Goal: Task Accomplishment & Management: Complete application form

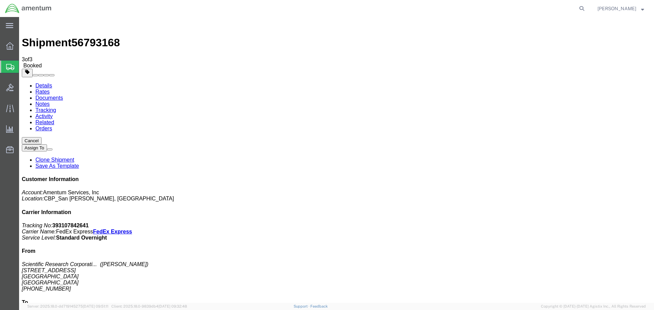
click at [42, 137] on button "Cancel" at bounding box center [32, 140] width 20 height 7
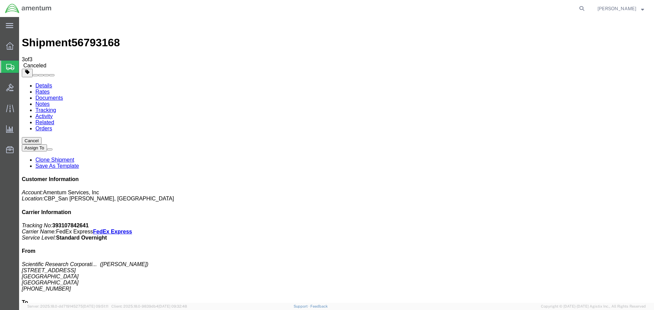
click at [0, 0] on span "Create Shipment" at bounding box center [0, 0] width 0 height 0
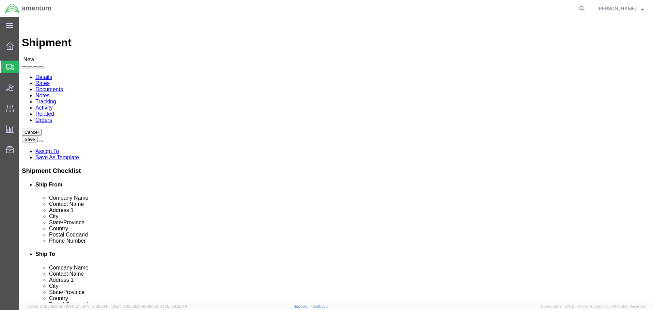
click input "text"
type input "DEW"
click p "- Scientific Research Corporation (SRC) - ([PERSON_NAME]) [STREET_ADDRESS]"
select select "FL"
type input "[PERSON_NAME]"
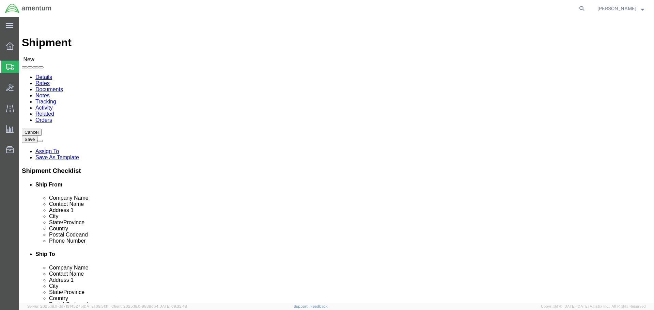
click input "text"
select select "MYPROFILE"
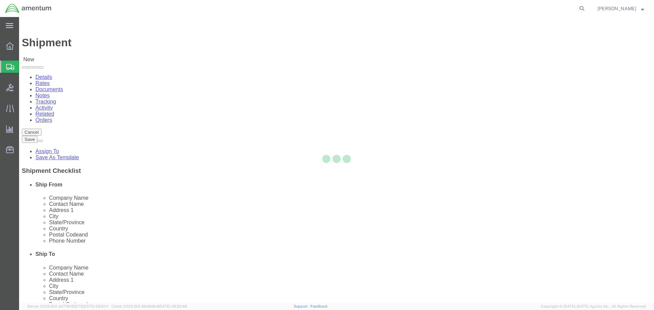
select select "[GEOGRAPHIC_DATA]"
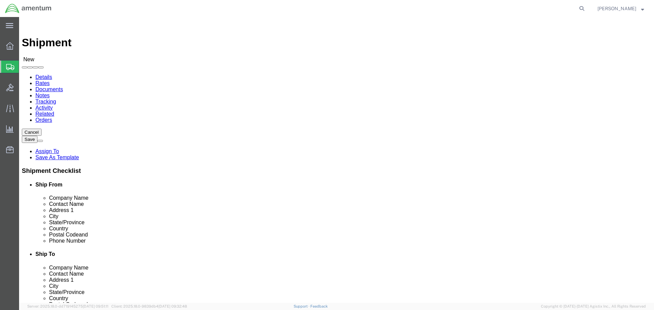
drag, startPoint x: 392, startPoint y: 152, endPoint x: 327, endPoint y: 152, distance: 65.0
click div "Address 1"
click input "text"
drag, startPoint x: 386, startPoint y: 154, endPoint x: 336, endPoint y: 150, distance: 50.6
click div
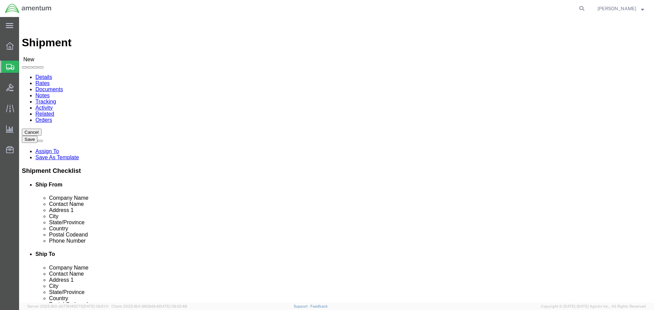
type input "[STREET_ADDRESS] NAS"
select select
click input "text"
type input "BUILDING"
drag, startPoint x: 370, startPoint y: 179, endPoint x: 331, endPoint y: 179, distance: 39.2
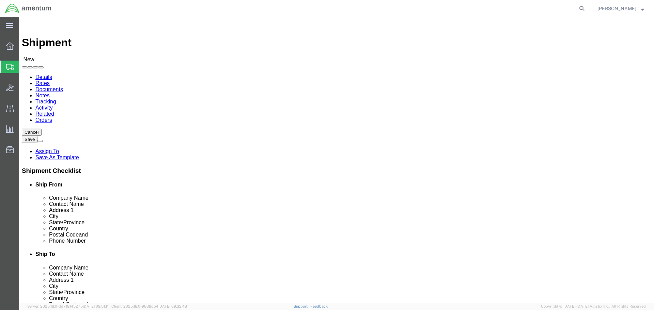
click div "City"
type input "[DATE]"
click label "Address 2"
click input "Postal Code"
drag, startPoint x: 366, startPoint y: 220, endPoint x: 336, endPoint y: 216, distance: 29.9
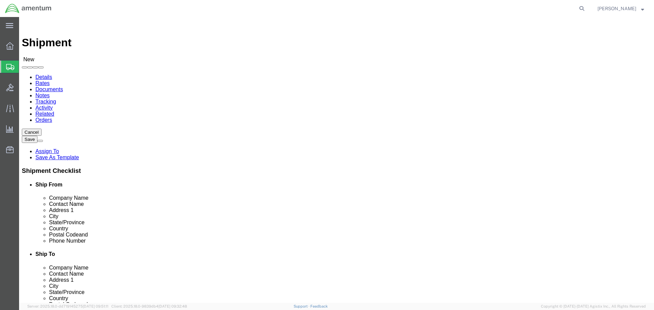
click div "Postal Code"
type input "78419"
drag, startPoint x: 387, startPoint y: 231, endPoint x: 350, endPoint y: 232, distance: 37.5
click input "text"
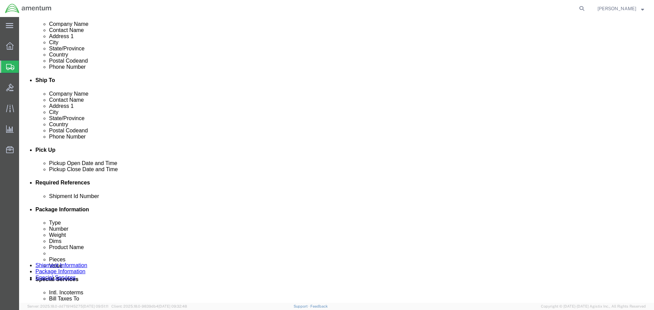
scroll to position [204, 0]
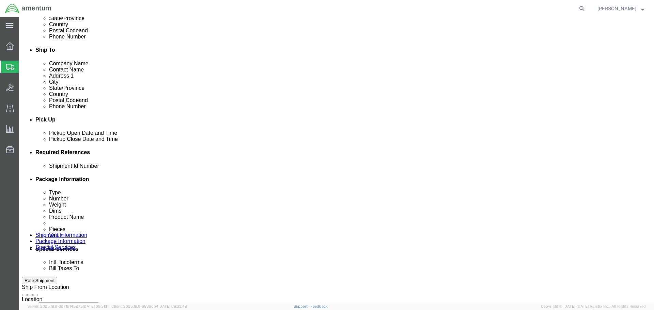
type input "[PHONE_NUMBER]"
click button "Rate Shipment"
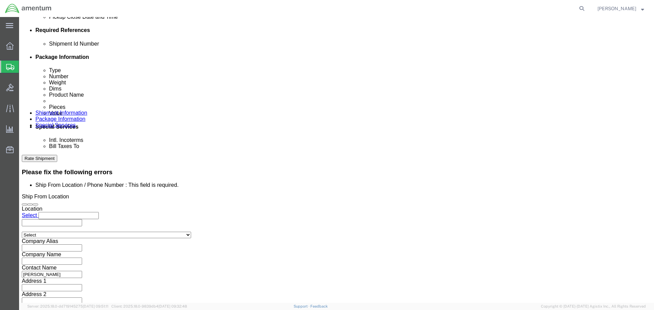
scroll to position [327, 0]
drag, startPoint x: 476, startPoint y: 259, endPoint x: 435, endPoint y: 226, distance: 52.1
click button "Continue"
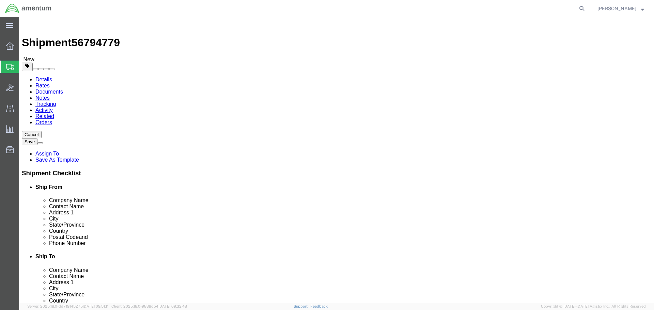
click select "Select BCK Boxes Bale(s) Basket(s) Bolt(s) Bottle(s) Buckets Bulk Bundle(s) Can…"
select select "SBX"
click select "Select BCK Boxes Bale(s) Basket(s) Bolt(s) Bottle(s) Buckets Bulk Bundle(s) Can…"
type input "12.25"
type input "11.00"
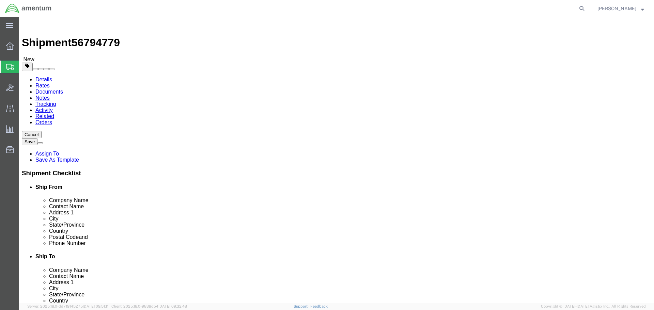
type input "1.50"
drag, startPoint x: 105, startPoint y: 210, endPoint x: 91, endPoint y: 210, distance: 13.6
click div "0.00 Select kgs lbs"
type input "1.00"
click link "Add Content"
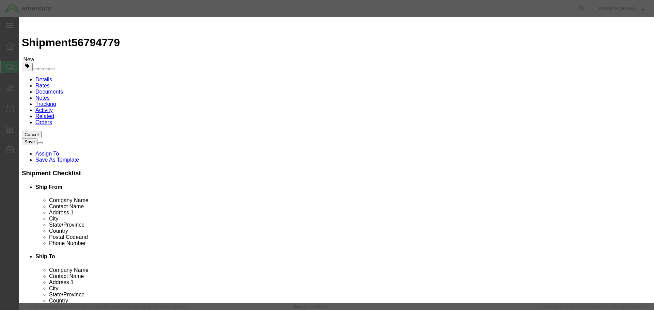
click input "text"
type input "DISK"
drag, startPoint x: 211, startPoint y: 64, endPoint x: 190, endPoint y: 66, distance: 21.2
click div "Pieces 0 Select Bag Barrels 100Board Feet Bottle Box Blister Pack Carats Can Ca…"
type input "1"
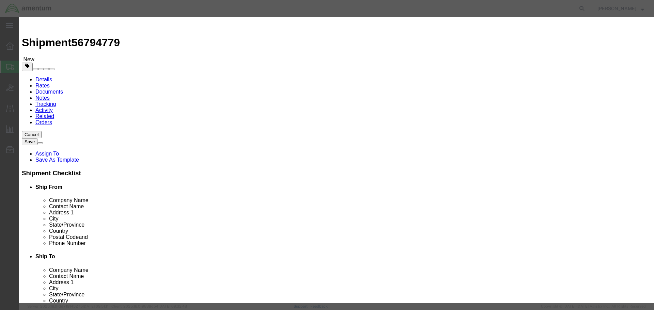
click input "text"
type input "1,000.00"
click button "Save & Close"
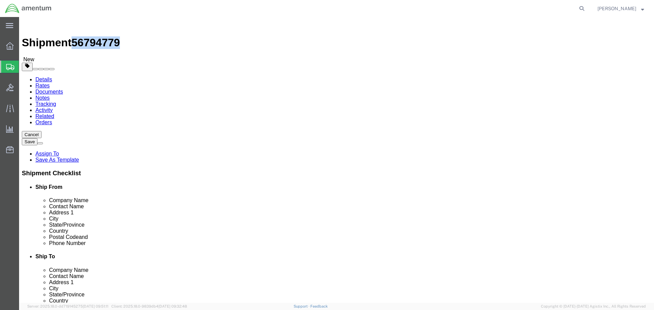
drag, startPoint x: 93, startPoint y: 7, endPoint x: 59, endPoint y: 9, distance: 34.1
click span "56794779"
copy span "56794779"
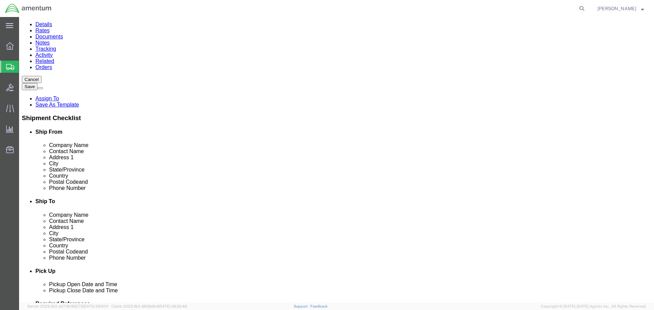
scroll to position [58, 0]
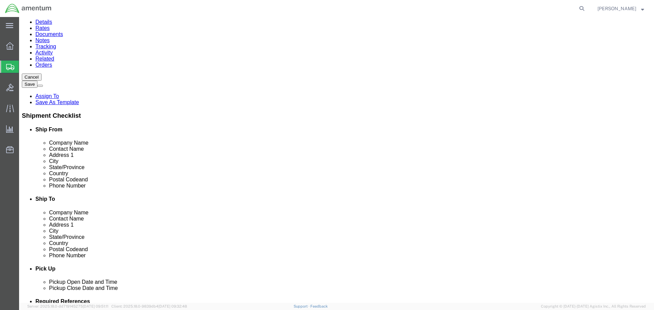
drag, startPoint x: 557, startPoint y: 273, endPoint x: 529, endPoint y: 259, distance: 31.7
click button "Rate Shipment"
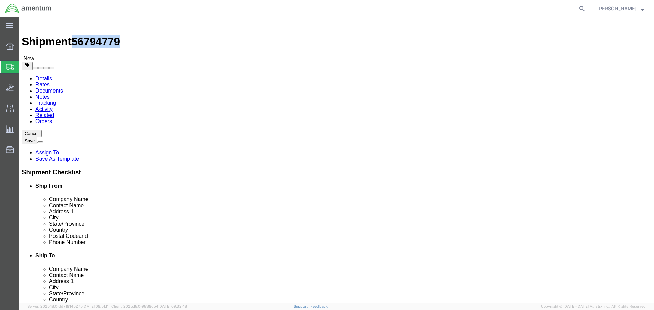
scroll to position [0, 0]
click icon
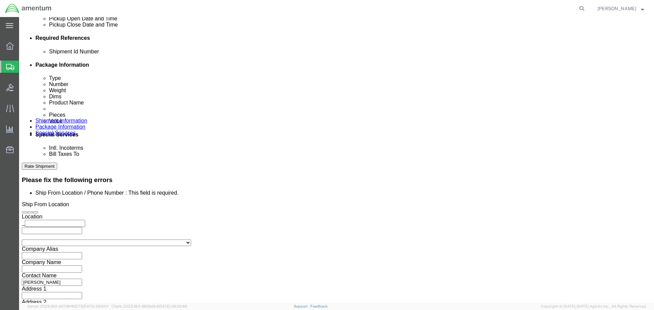
scroll to position [327, 0]
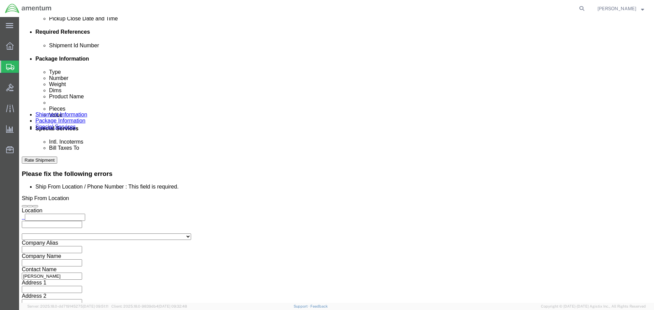
click input "text"
paste input "56794779"
type input "56794779"
click button "Rate Shipment"
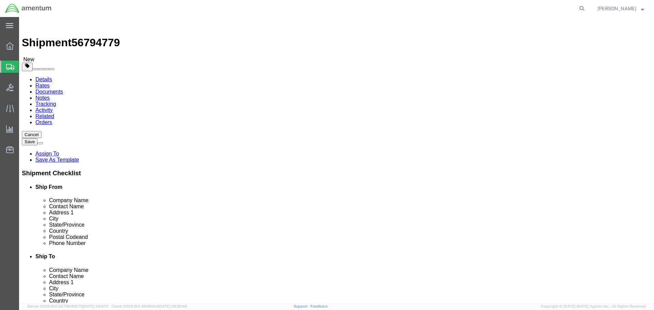
scroll to position [34, 0]
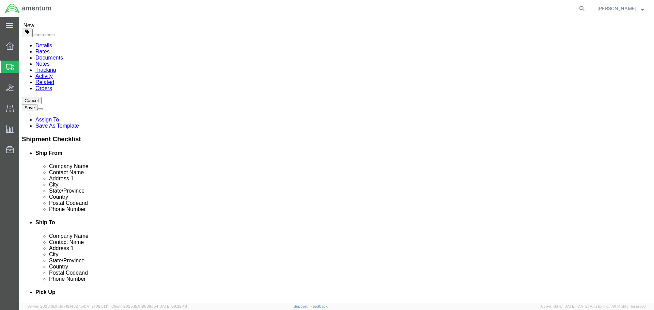
click input "Ship From Location / Phone Number : This field is required."
type input "[PHONE_NUMBER]"
click button "Rate Shipment"
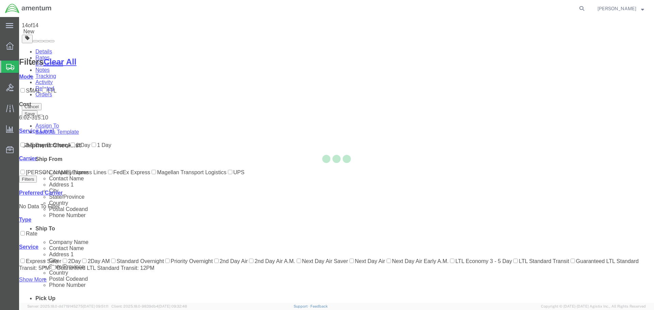
scroll to position [29, 0]
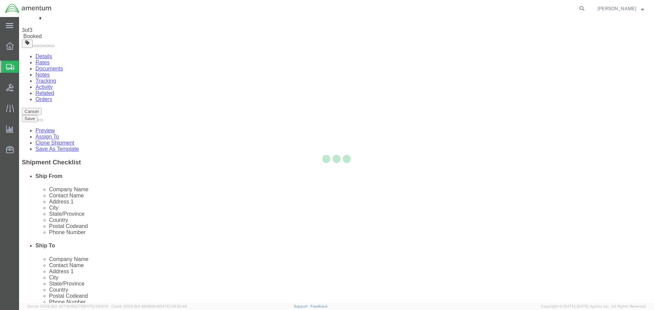
scroll to position [0, 0]
